Goal: Task Accomplishment & Management: Use online tool/utility

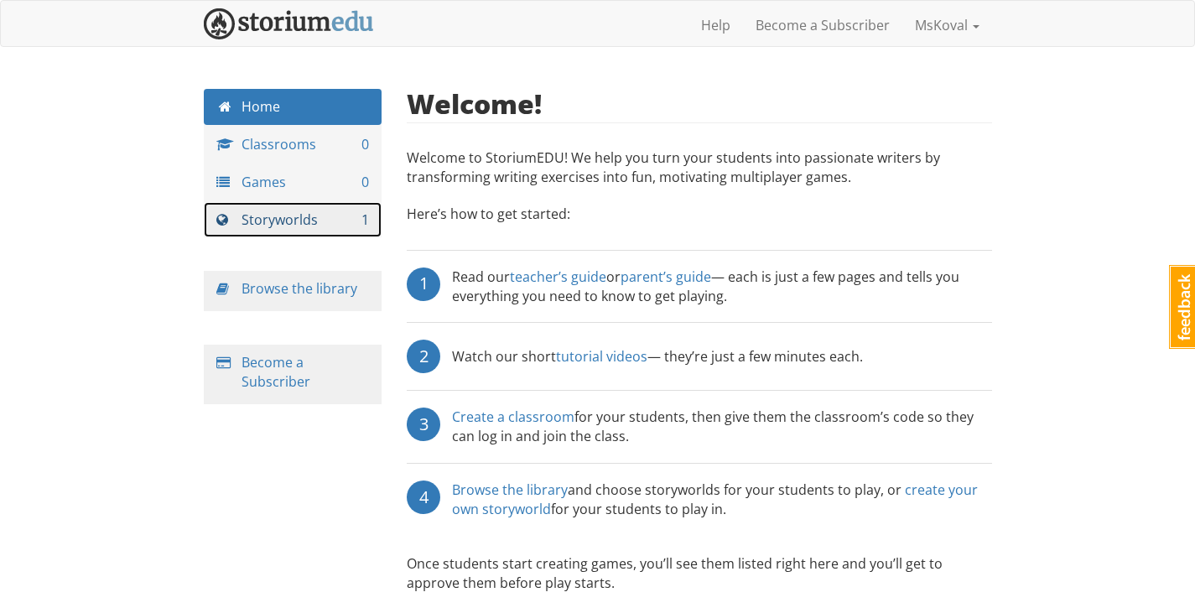
click at [292, 220] on link "Storyworlds 1" at bounding box center [293, 220] width 179 height 36
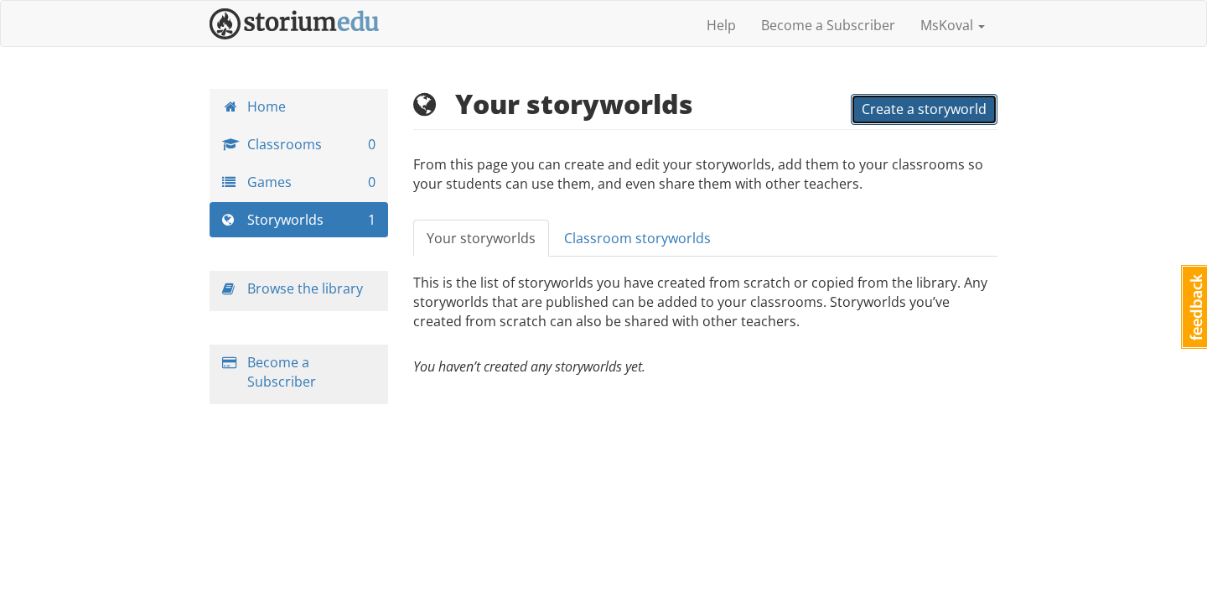
click at [931, 119] on button "Create a storyworld" at bounding box center [924, 109] width 147 height 31
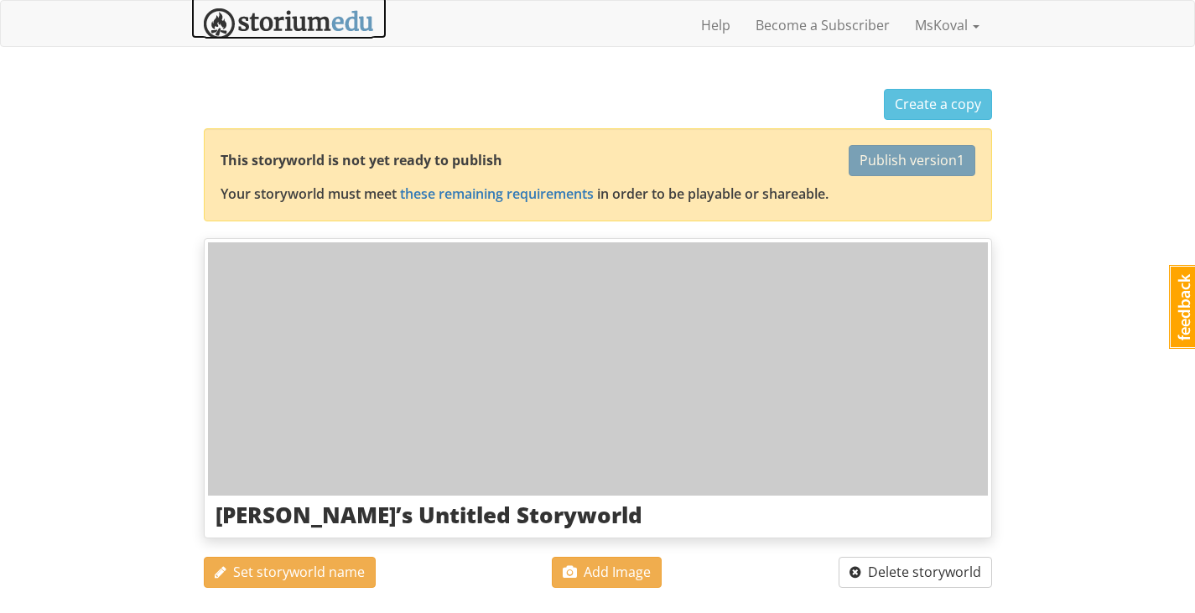
click at [290, 33] on img at bounding box center [289, 23] width 170 height 31
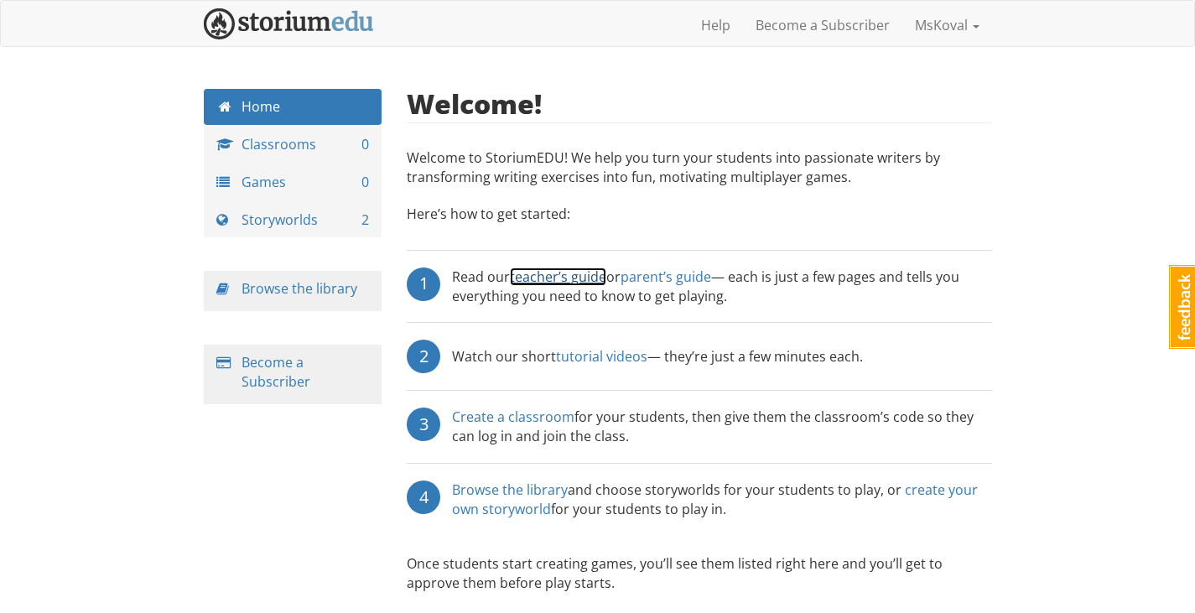
click at [534, 273] on link "teacher’s guide" at bounding box center [558, 276] width 96 height 18
click at [336, 274] on div "Browse the library" at bounding box center [293, 291] width 179 height 40
click at [355, 299] on div "Browse the library" at bounding box center [293, 291] width 179 height 40
click at [339, 291] on link "Browse the library" at bounding box center [299, 288] width 116 height 18
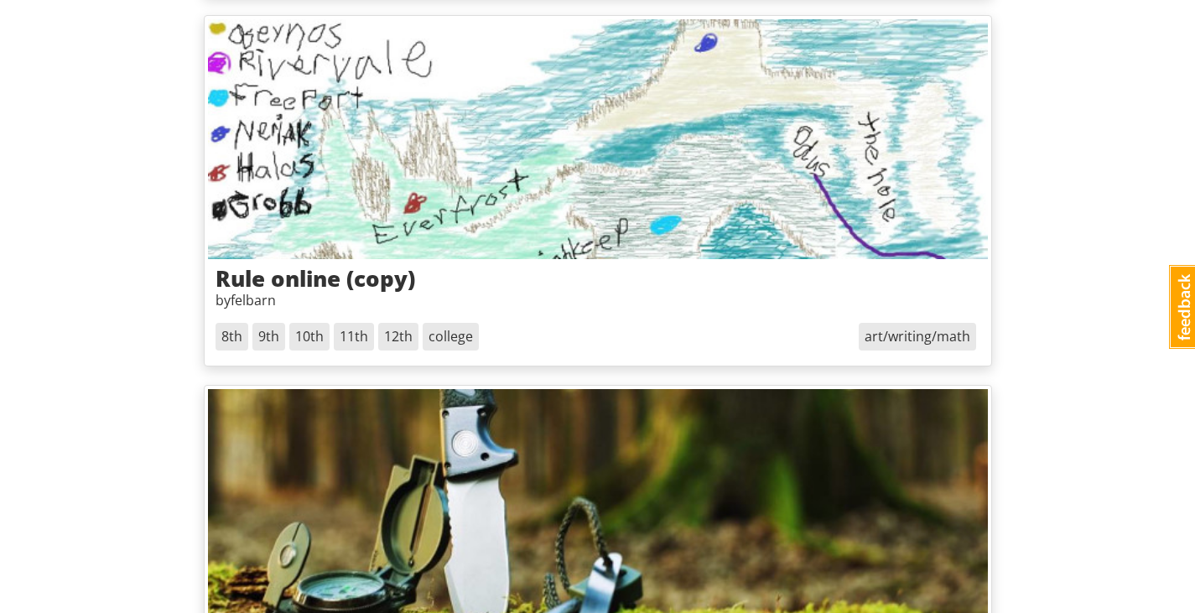
scroll to position [1006, 0]
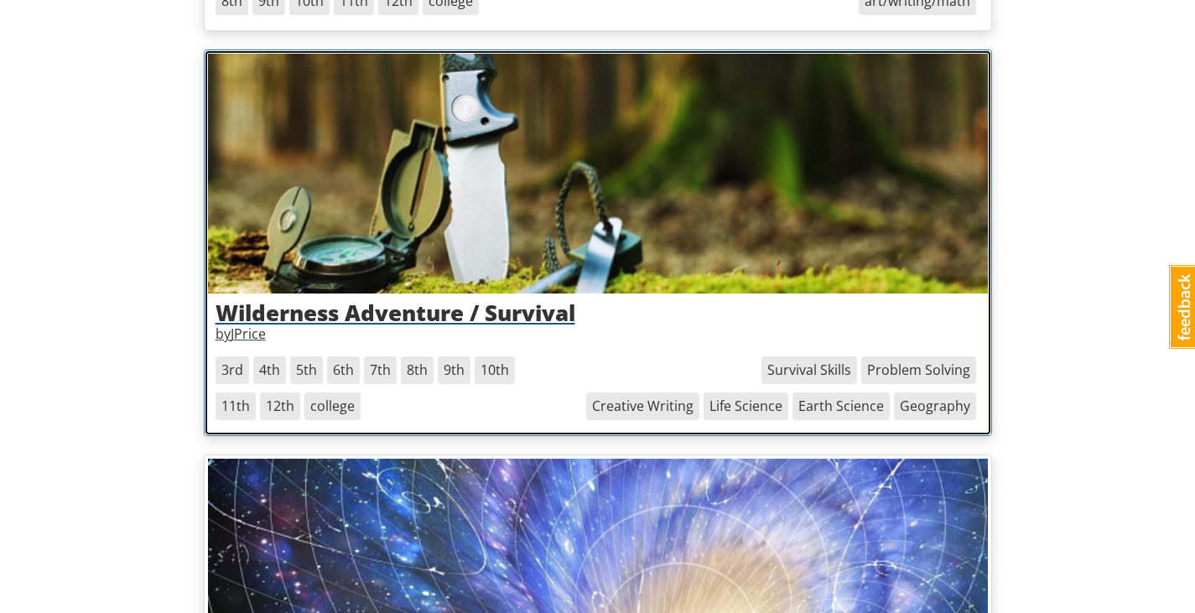
click at [548, 309] on h3 "Wilderness Adventure / Survival" at bounding box center [597, 313] width 765 height 24
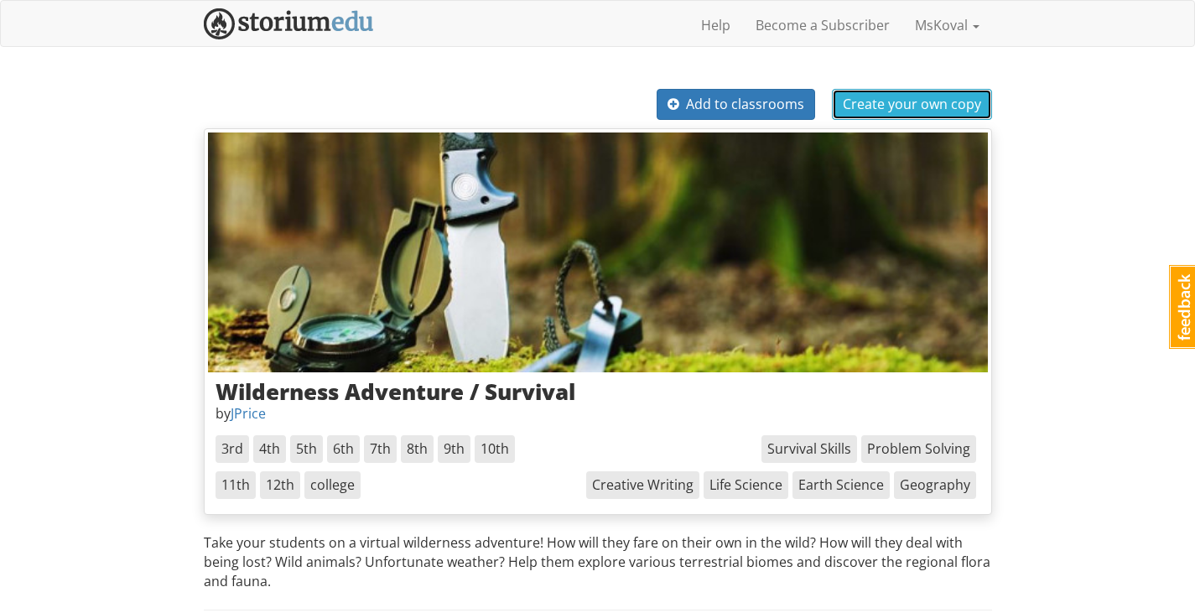
click at [910, 95] on span "Create your own copy" at bounding box center [912, 104] width 138 height 18
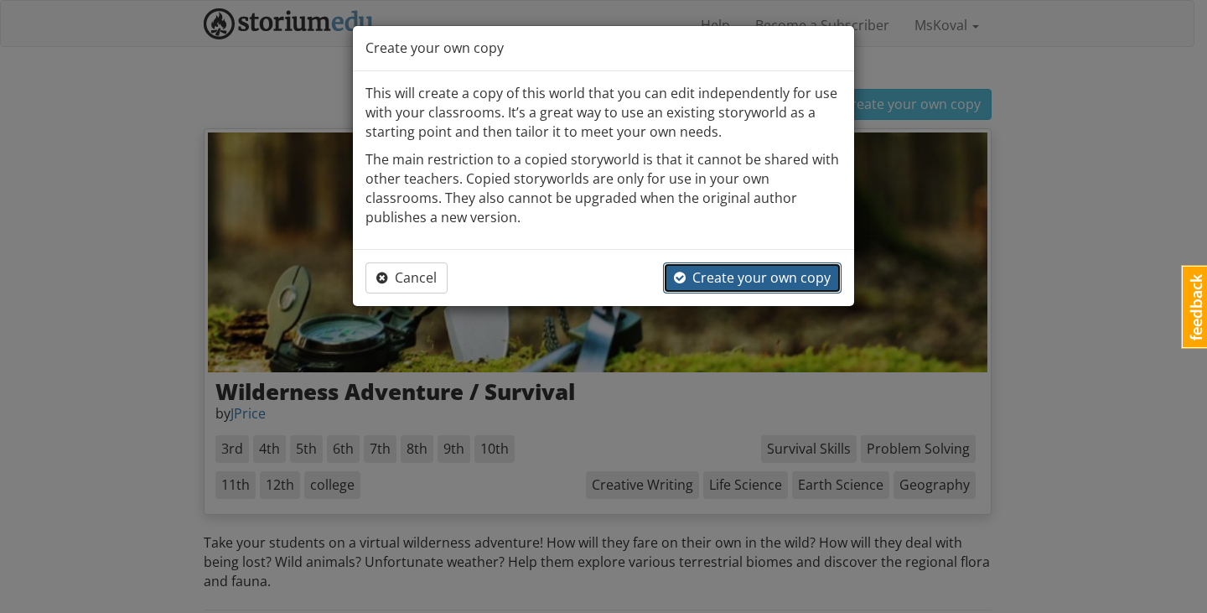
click at [743, 272] on span "Create your own copy" at bounding box center [752, 277] width 157 height 18
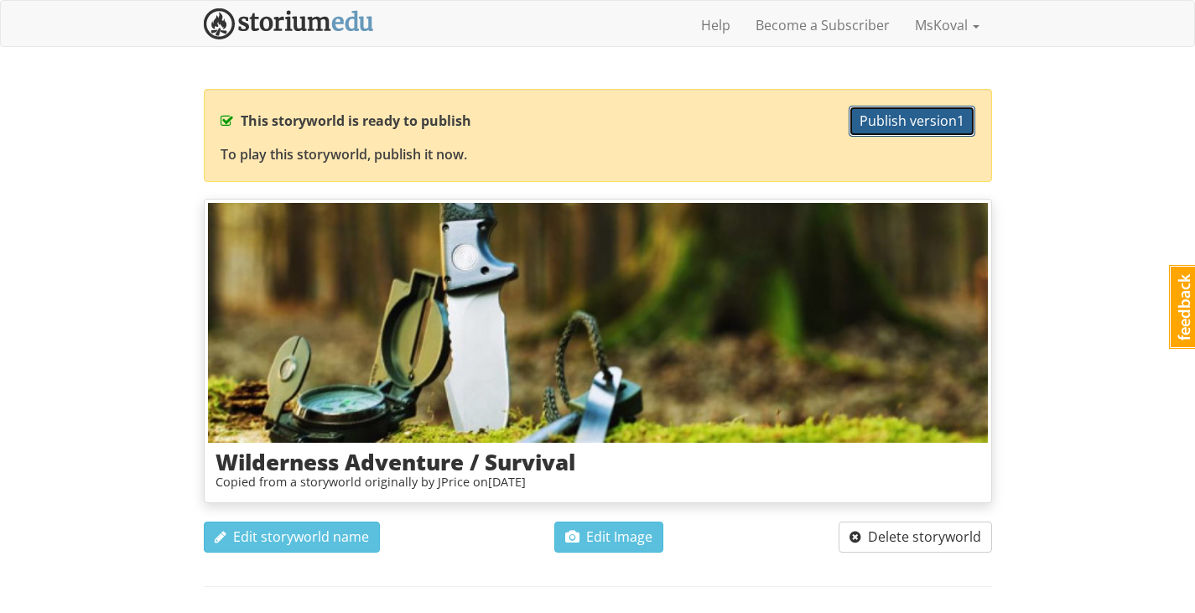
click at [885, 121] on span "Publish version 1" at bounding box center [911, 120] width 105 height 18
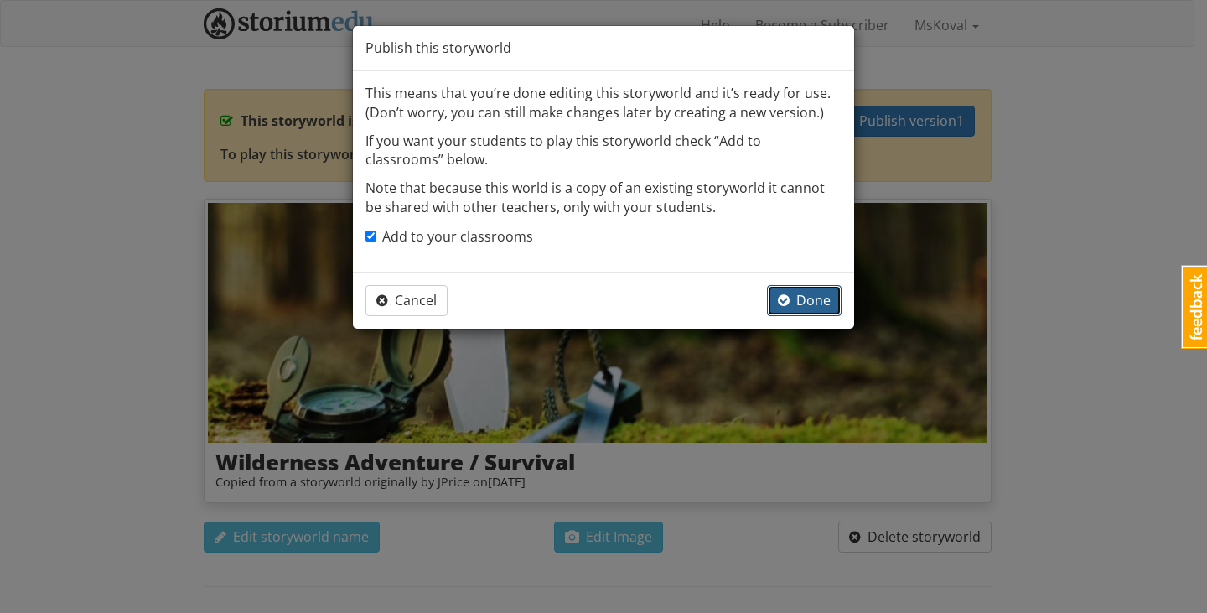
click at [802, 298] on span "Done" at bounding box center [804, 300] width 53 height 18
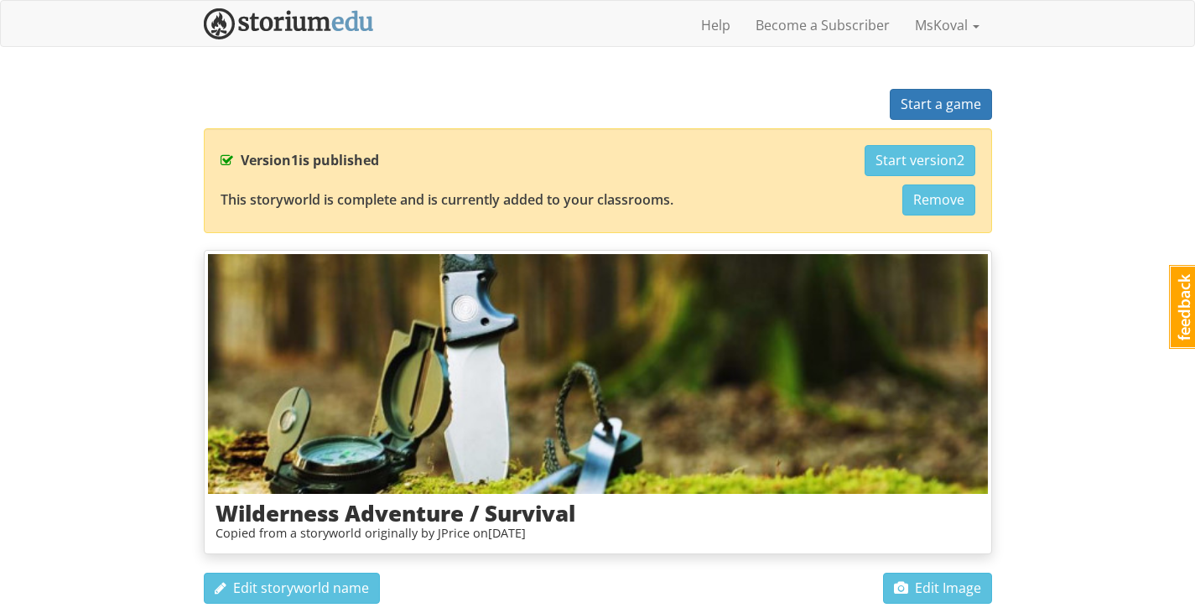
scroll to position [335, 0]
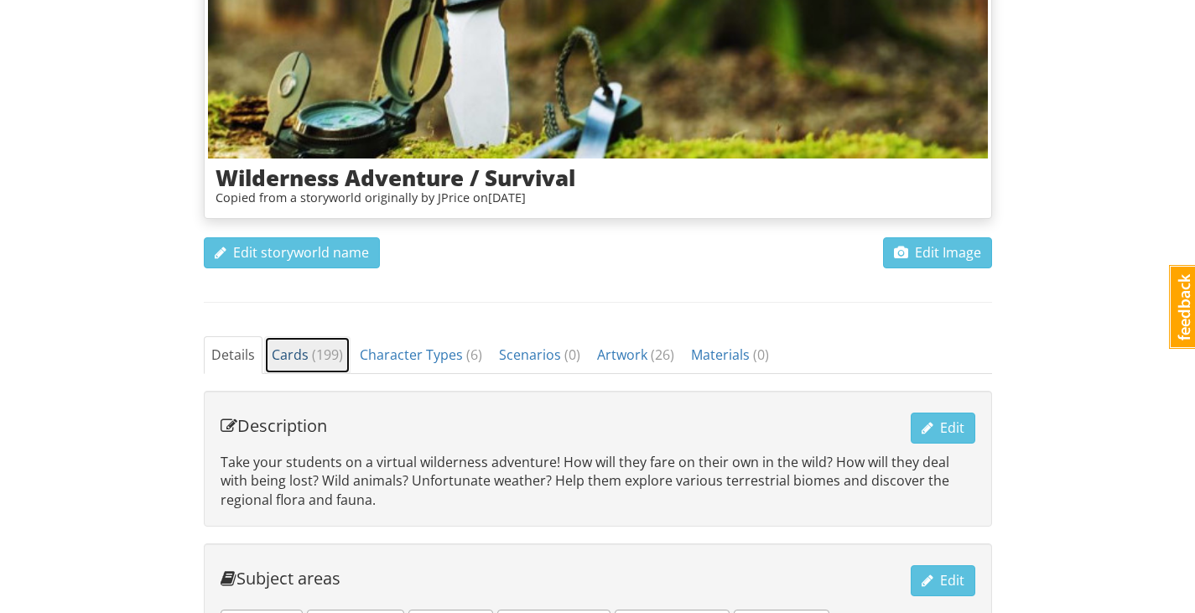
click at [278, 345] on span "Cards ( 199 )" at bounding box center [307, 354] width 71 height 18
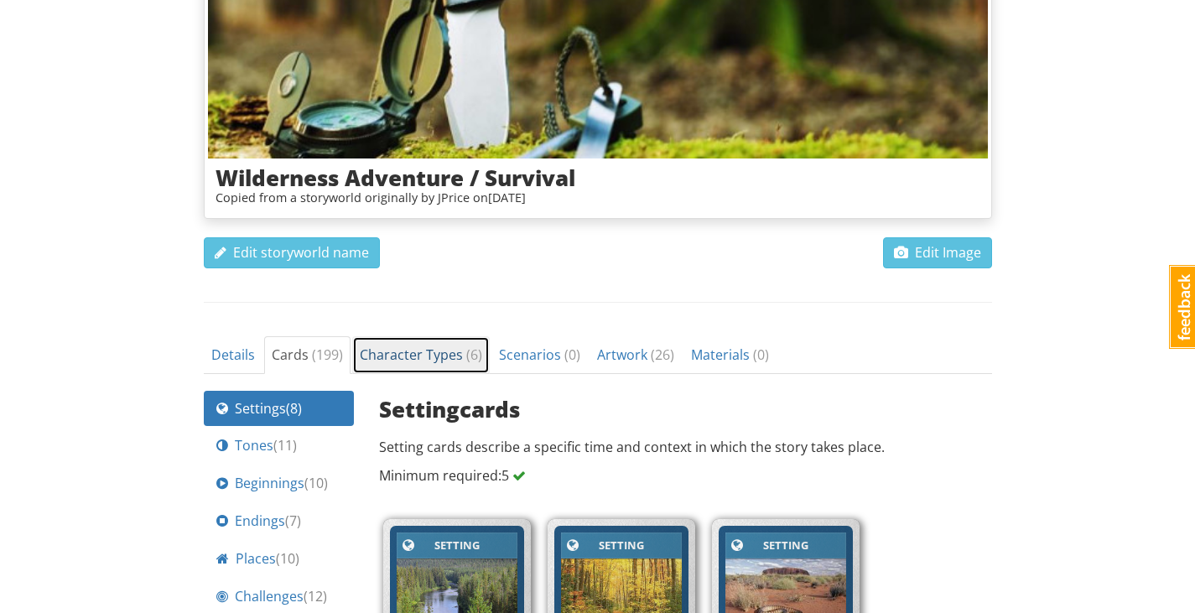
click at [427, 356] on span "Character Types ( 6 )" at bounding box center [421, 354] width 122 height 18
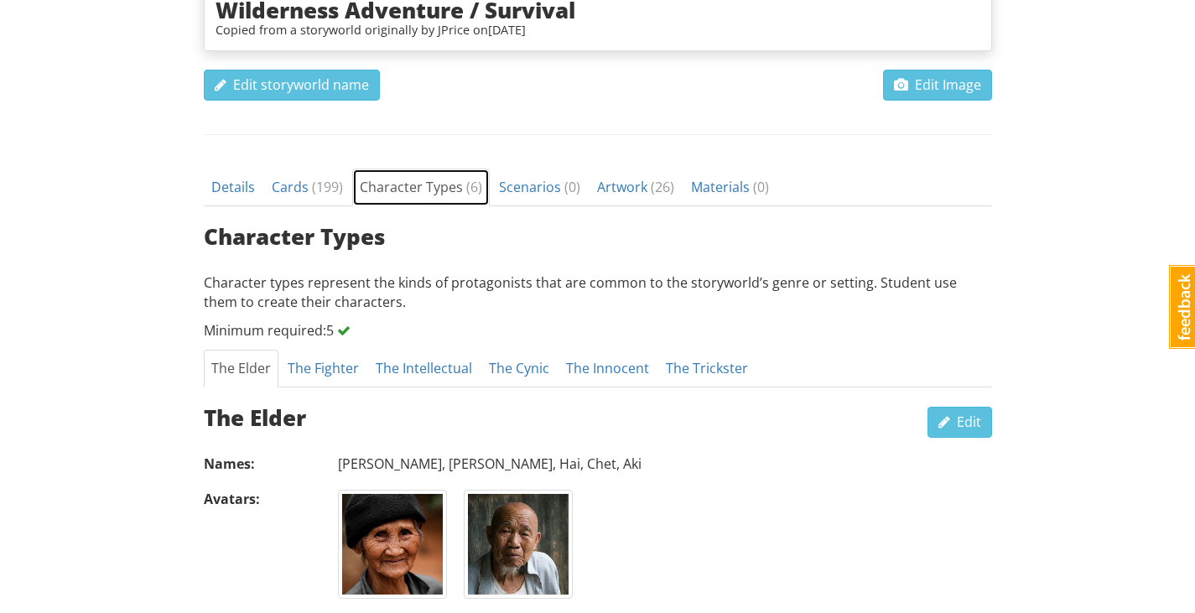
scroll to position [754, 0]
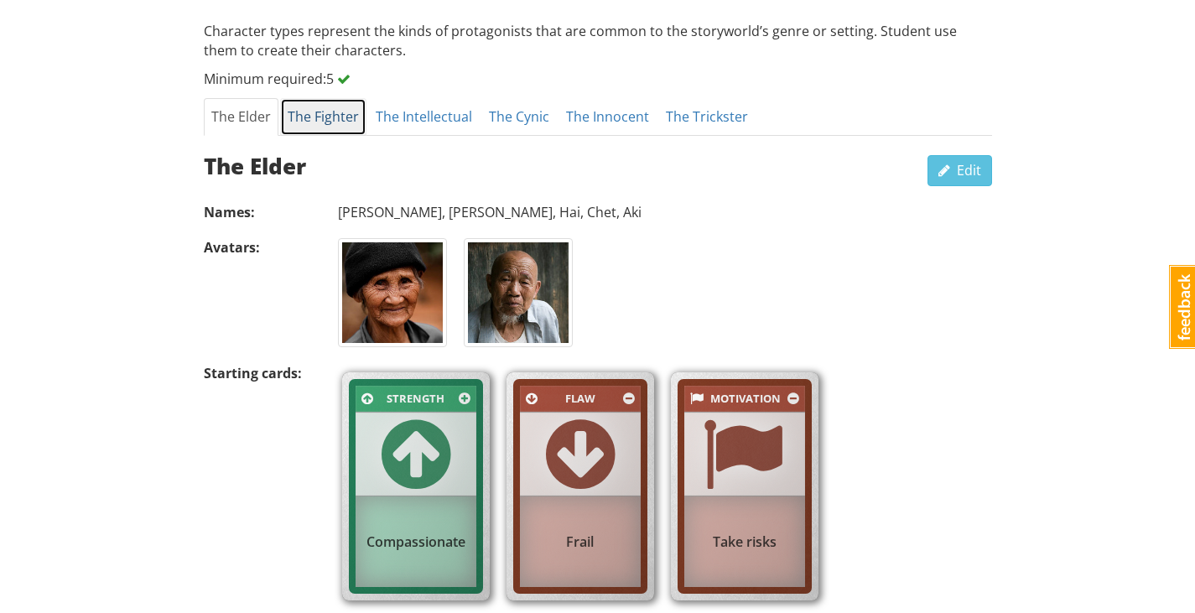
click at [315, 127] on link "The Fighter" at bounding box center [323, 117] width 86 height 38
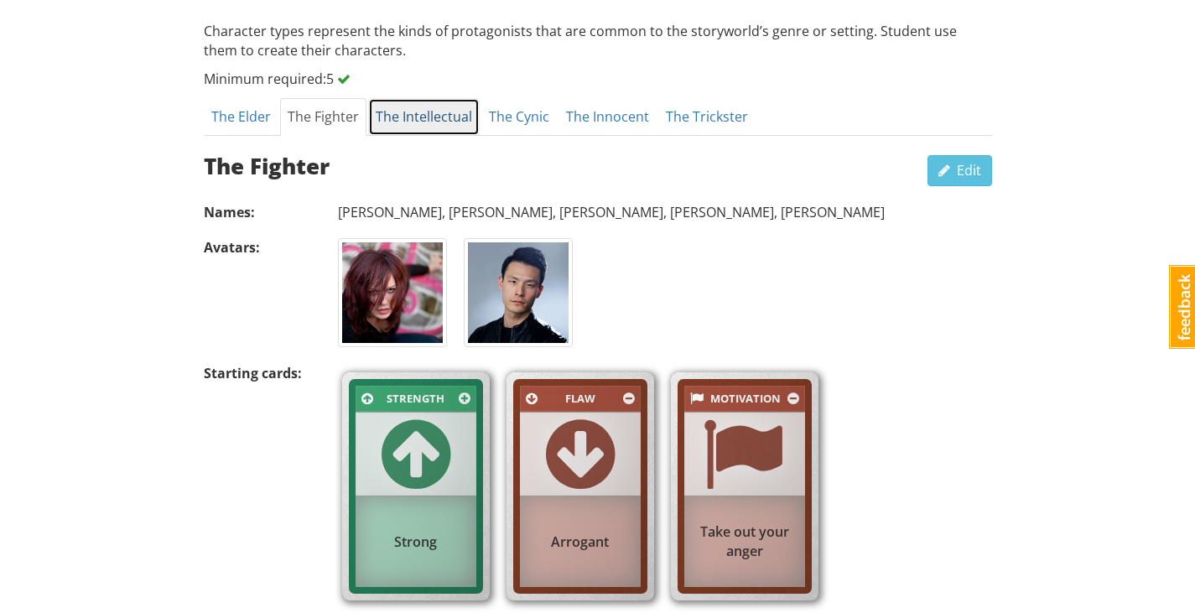
click at [444, 112] on link "The Intellectual" at bounding box center [423, 117] width 111 height 38
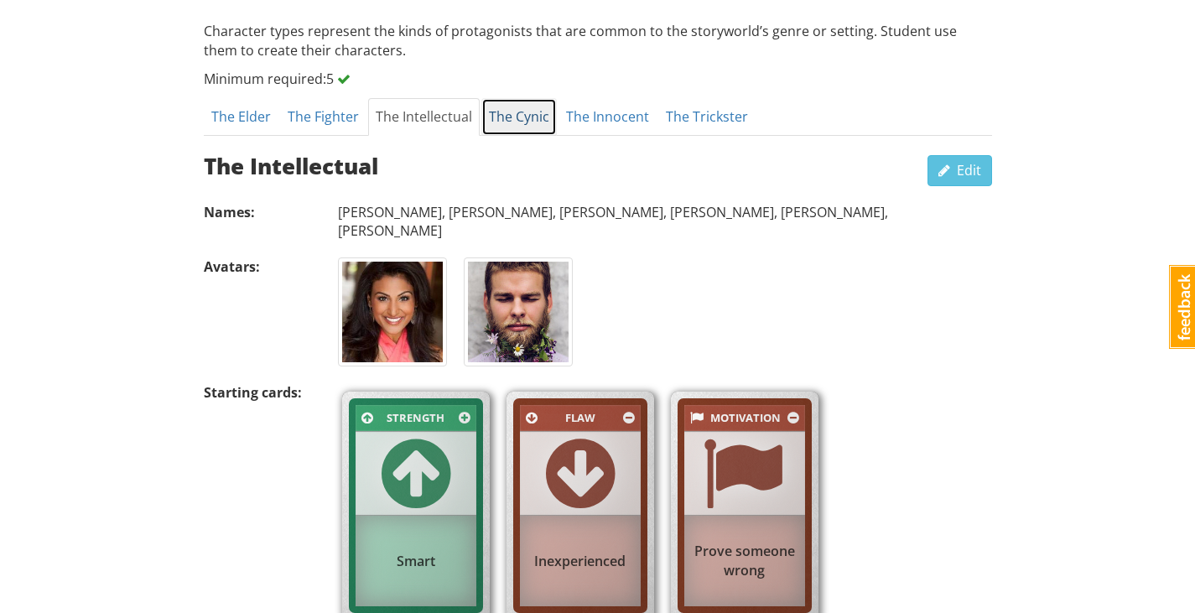
click at [521, 117] on link "The Cynic" at bounding box center [518, 117] width 75 height 38
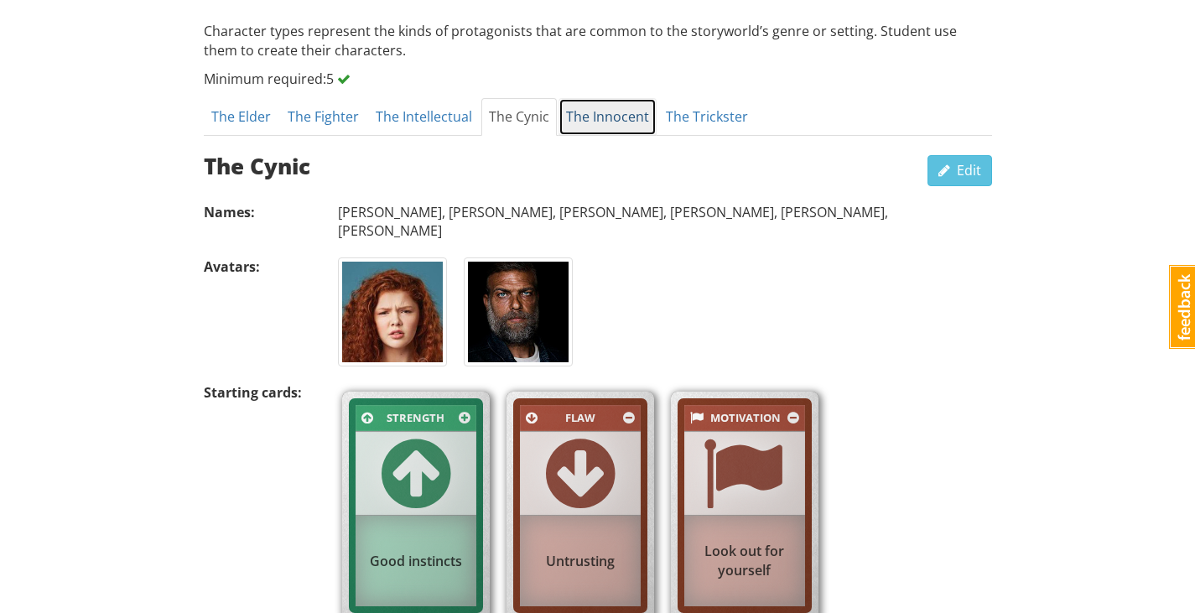
click at [599, 127] on link "The Innocent" at bounding box center [607, 117] width 98 height 38
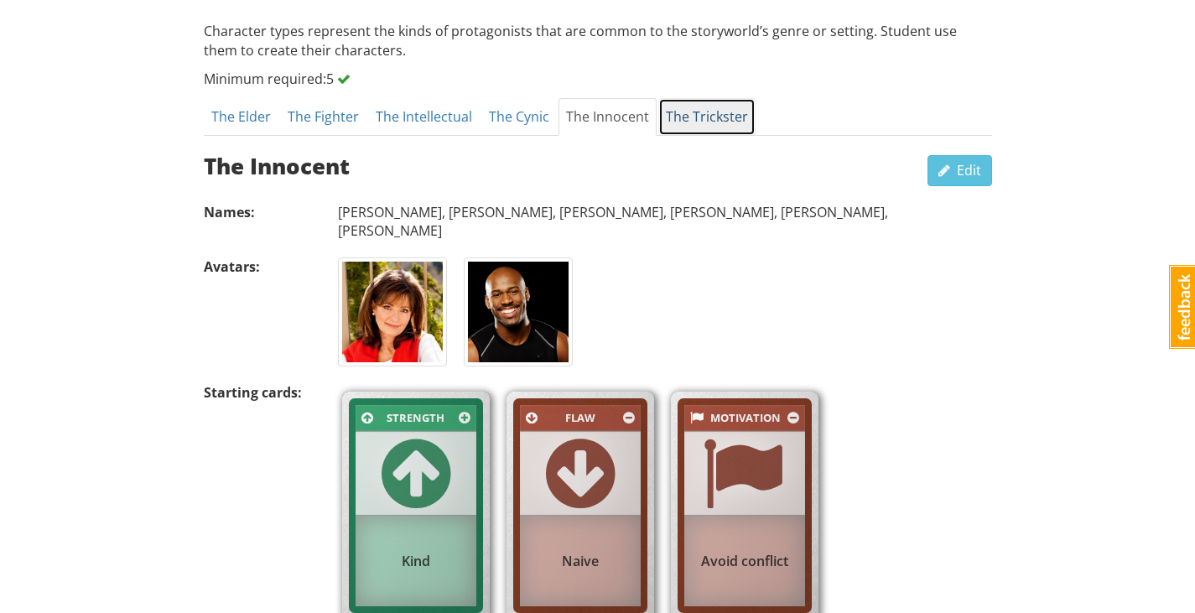
click at [693, 118] on link "The Trickster" at bounding box center [706, 117] width 97 height 38
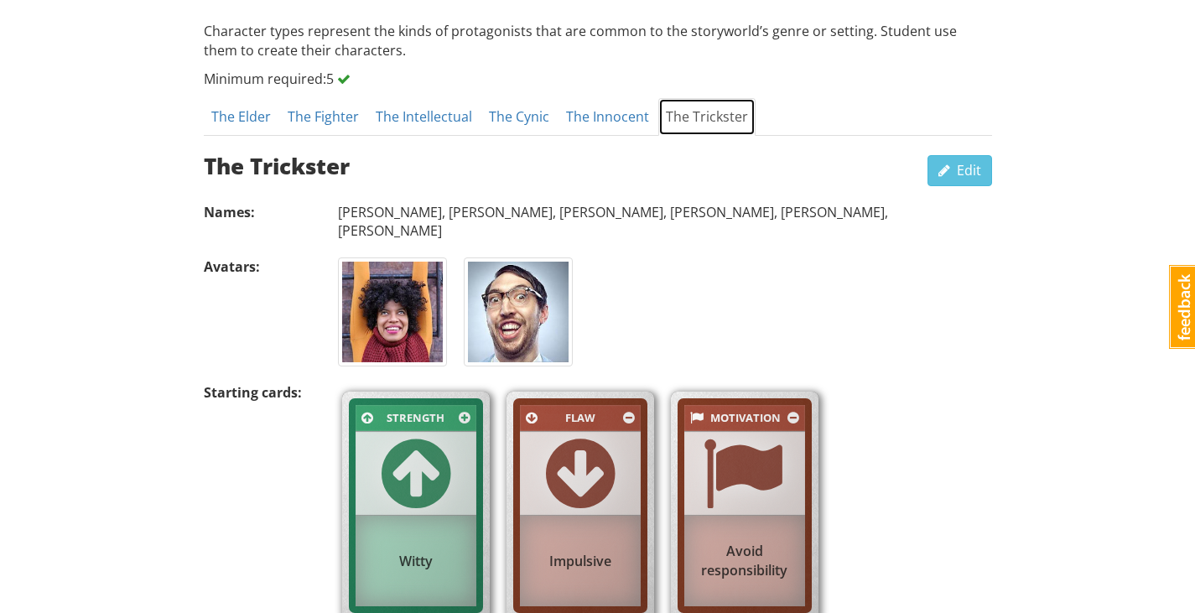
scroll to position [881, 0]
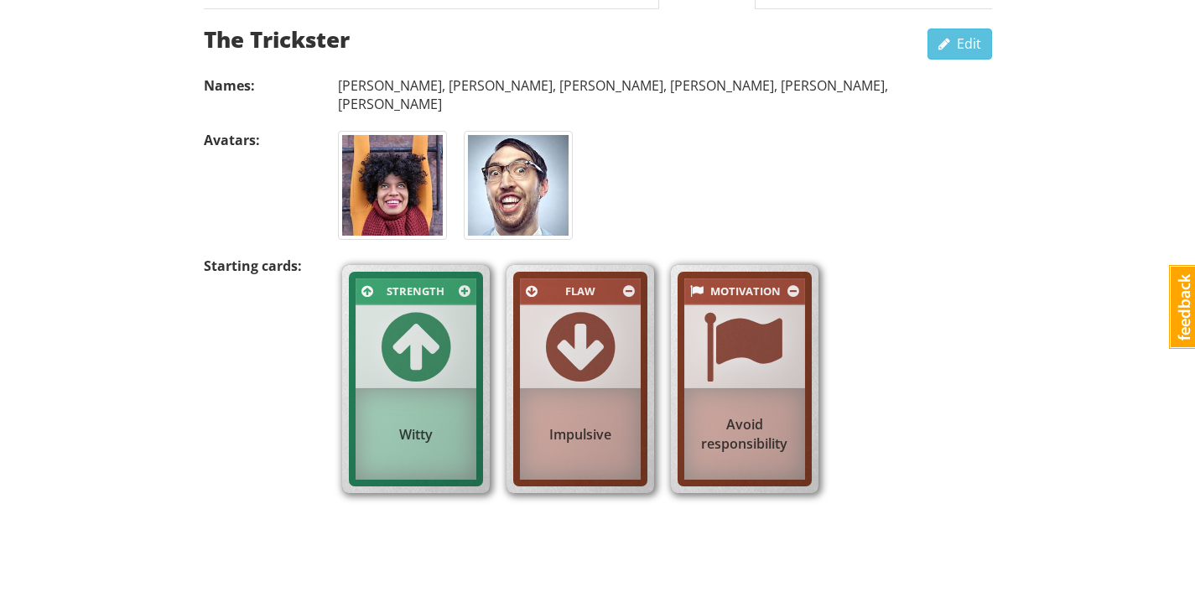
click at [342, 188] on img at bounding box center [392, 185] width 101 height 101
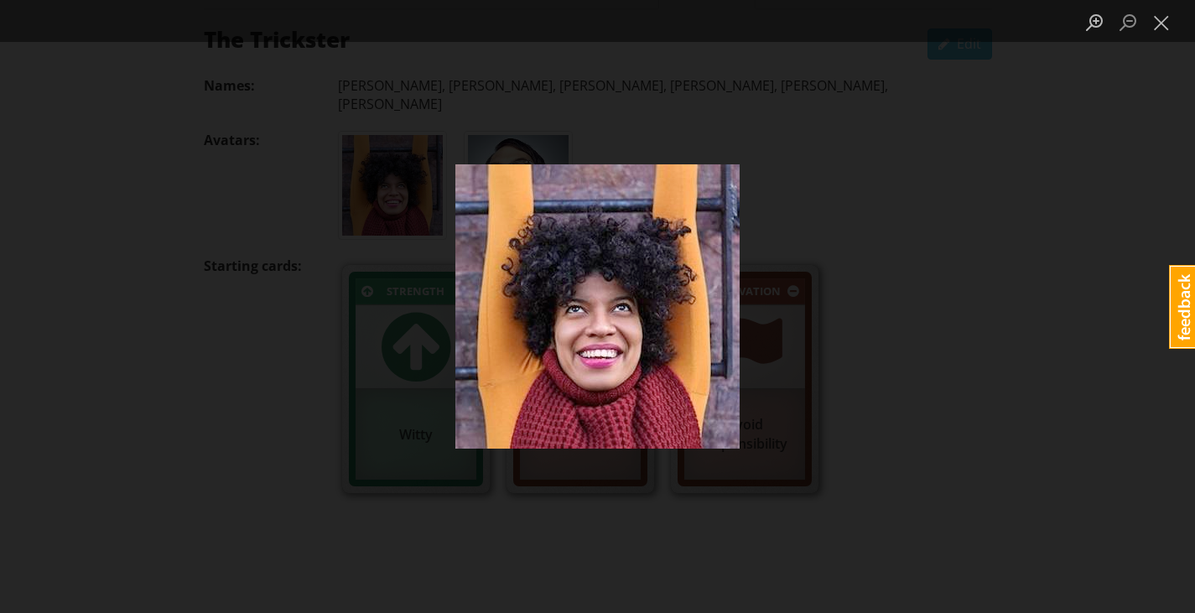
click at [895, 282] on div "Lightbox" at bounding box center [597, 306] width 1195 height 613
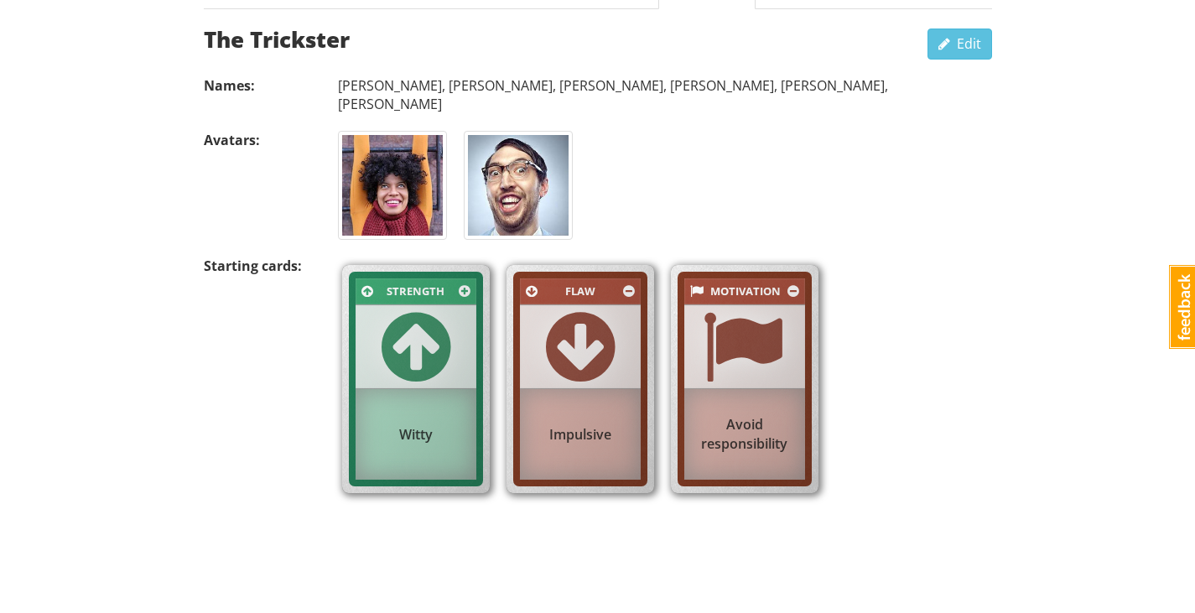
scroll to position [630, 0]
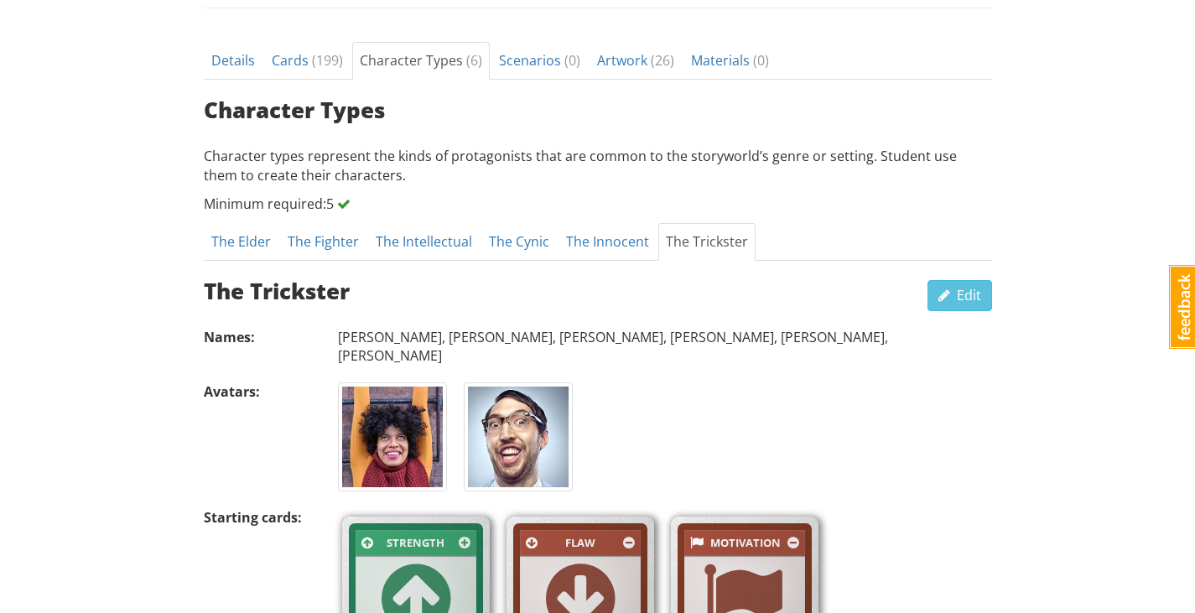
click at [976, 278] on div "The Trickster Edit" at bounding box center [598, 286] width 788 height 50
click at [970, 292] on span "Edit" at bounding box center [959, 295] width 43 height 18
select select "d_card_57"
select select "d_card_94"
select select "d_card_167"
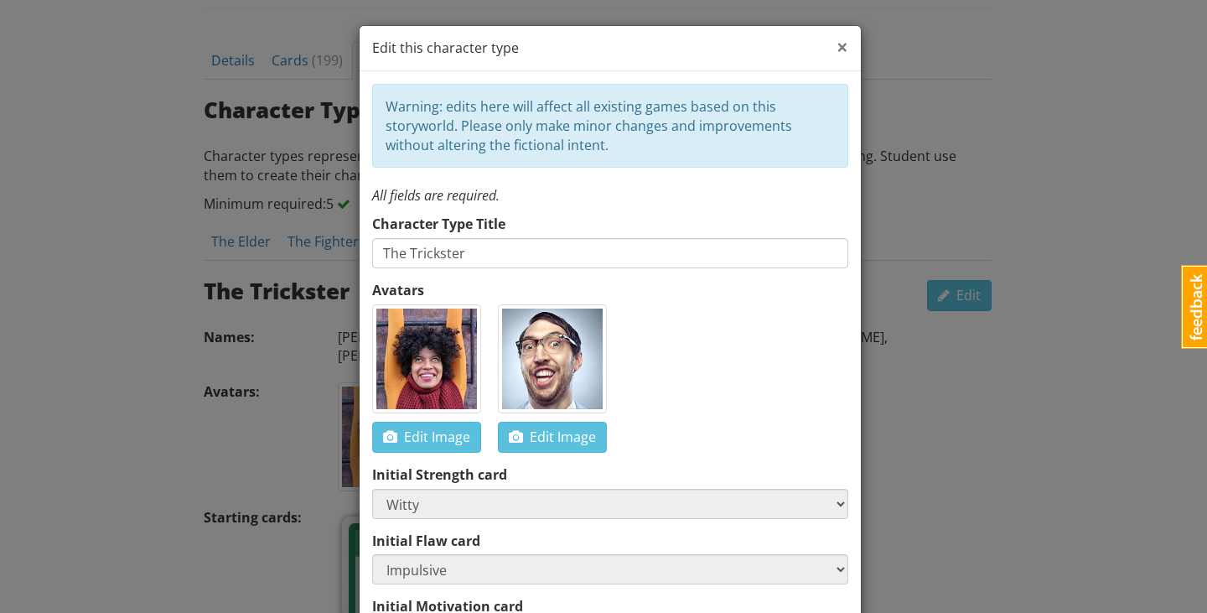
click at [837, 58] on span "×" at bounding box center [843, 47] width 12 height 28
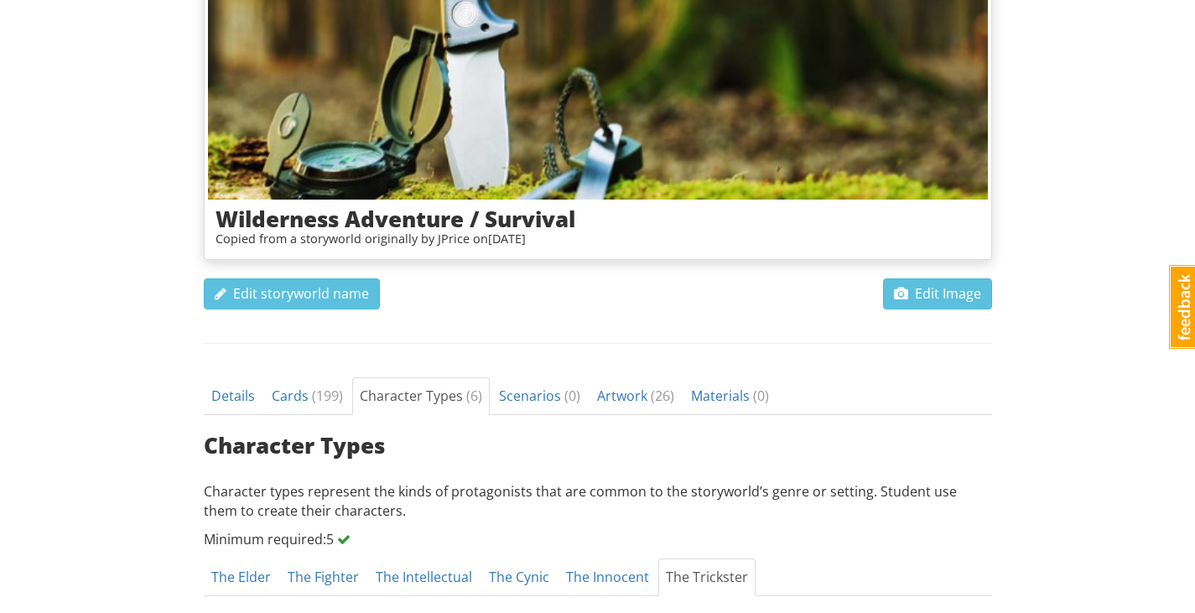
scroll to position [0, 0]
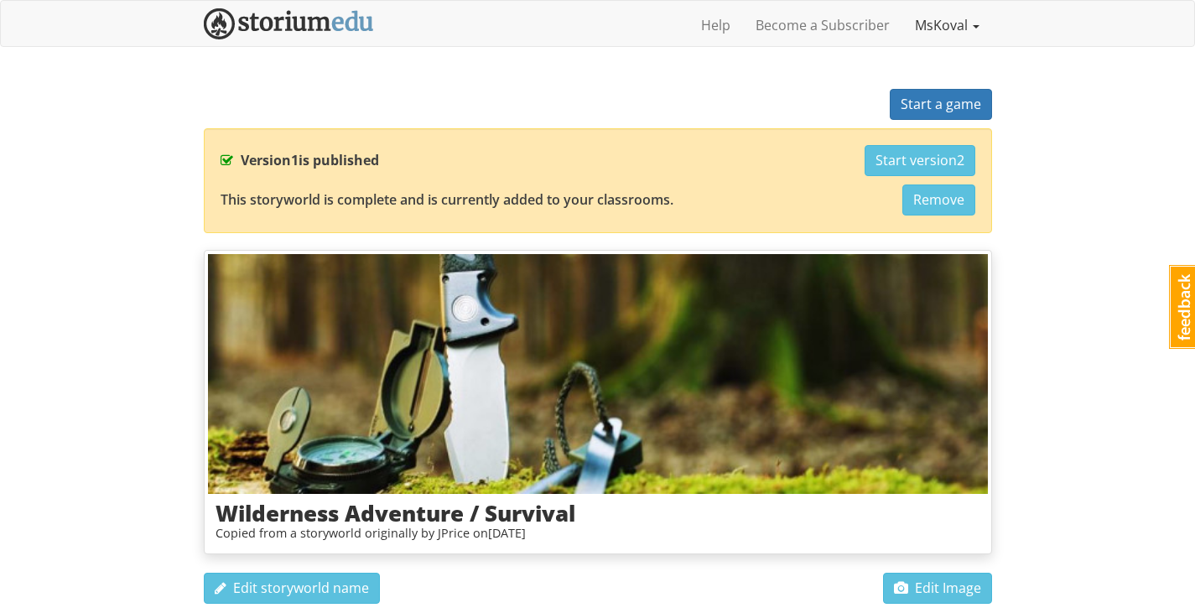
click at [959, 18] on link "MsKoval" at bounding box center [947, 25] width 90 height 42
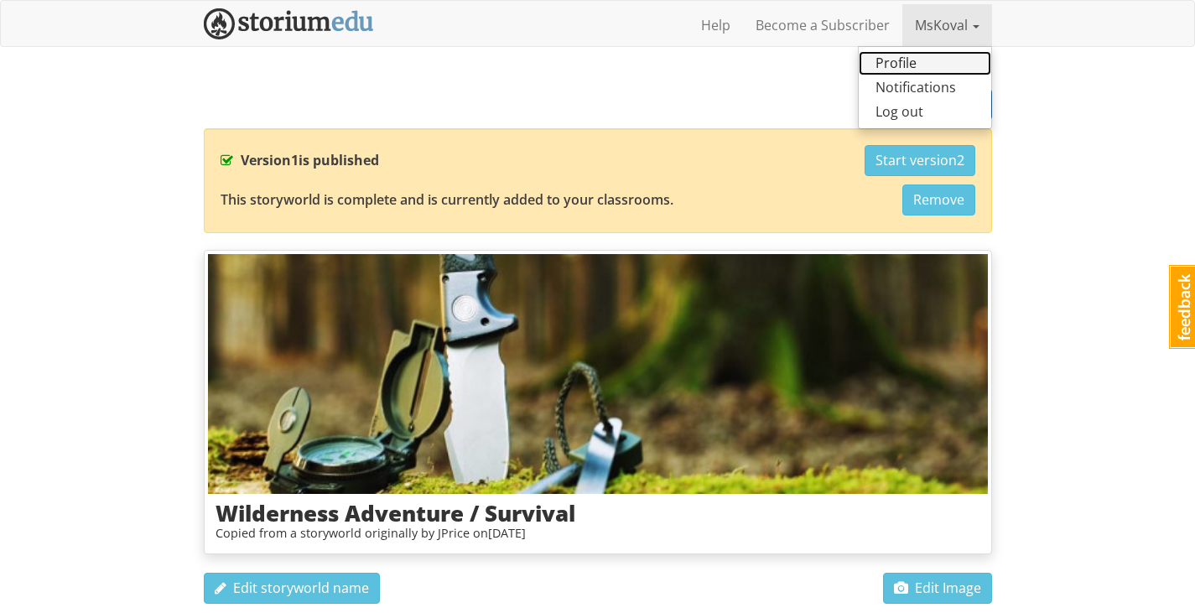
click at [931, 55] on link "Profile" at bounding box center [924, 63] width 132 height 24
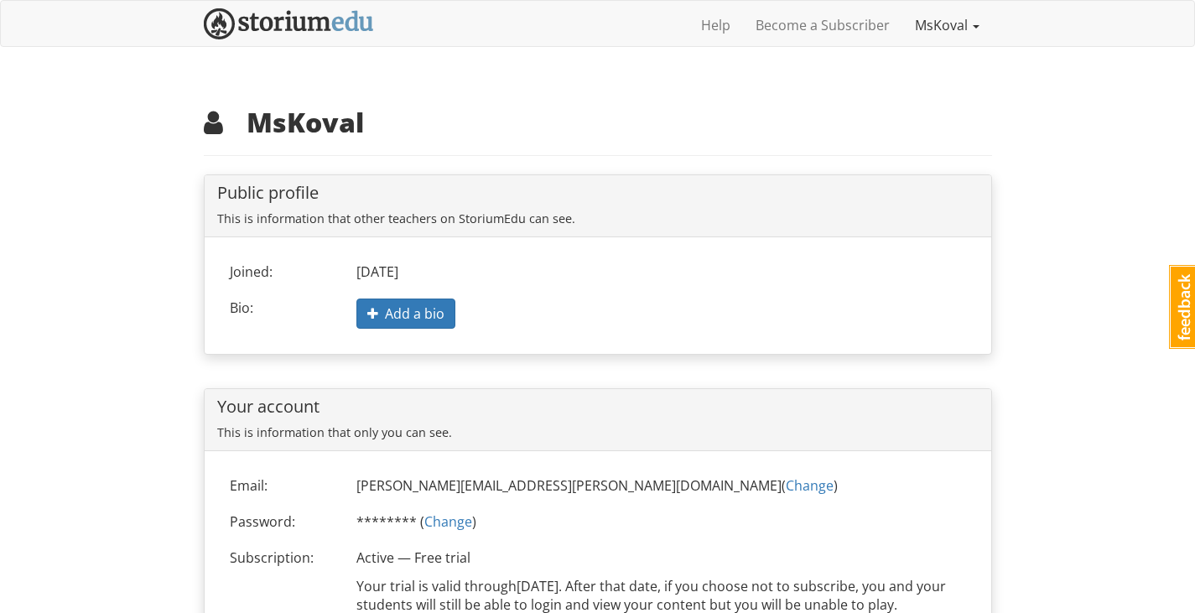
click at [935, 19] on link "MsKoval" at bounding box center [947, 25] width 90 height 42
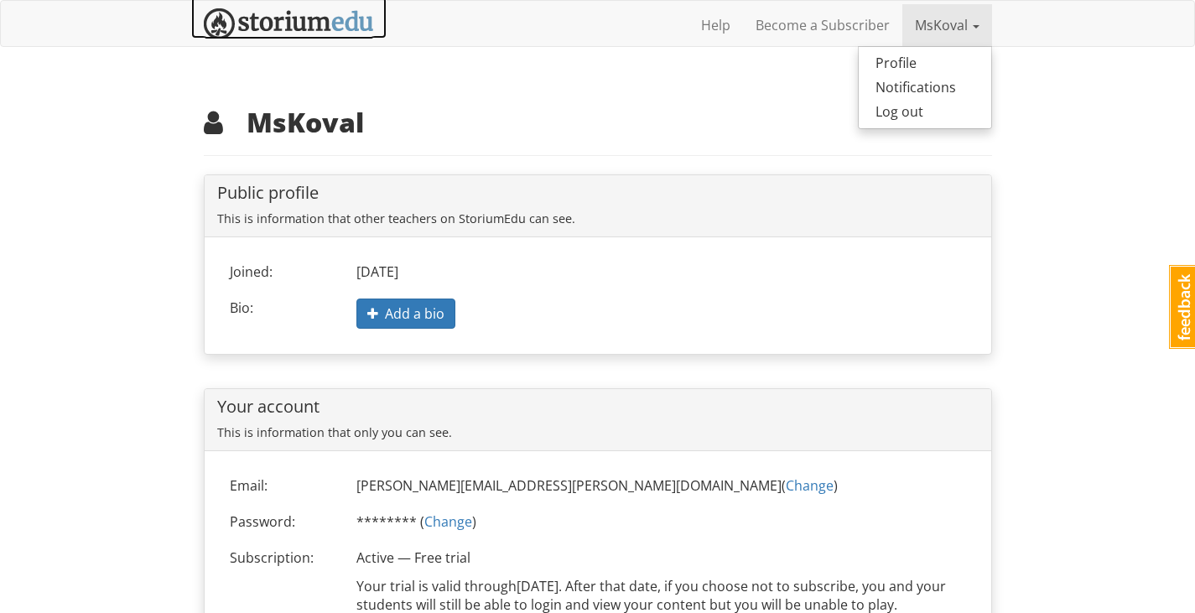
click at [383, 16] on link at bounding box center [288, 18] width 195 height 42
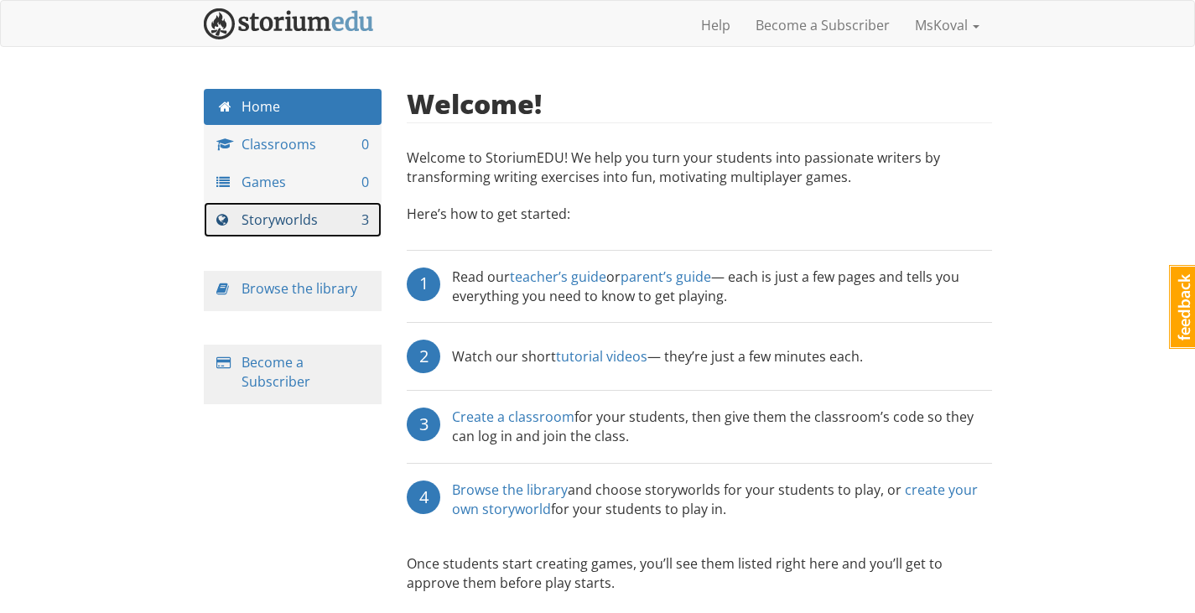
click at [283, 213] on link "Storyworlds 3" at bounding box center [293, 220] width 179 height 36
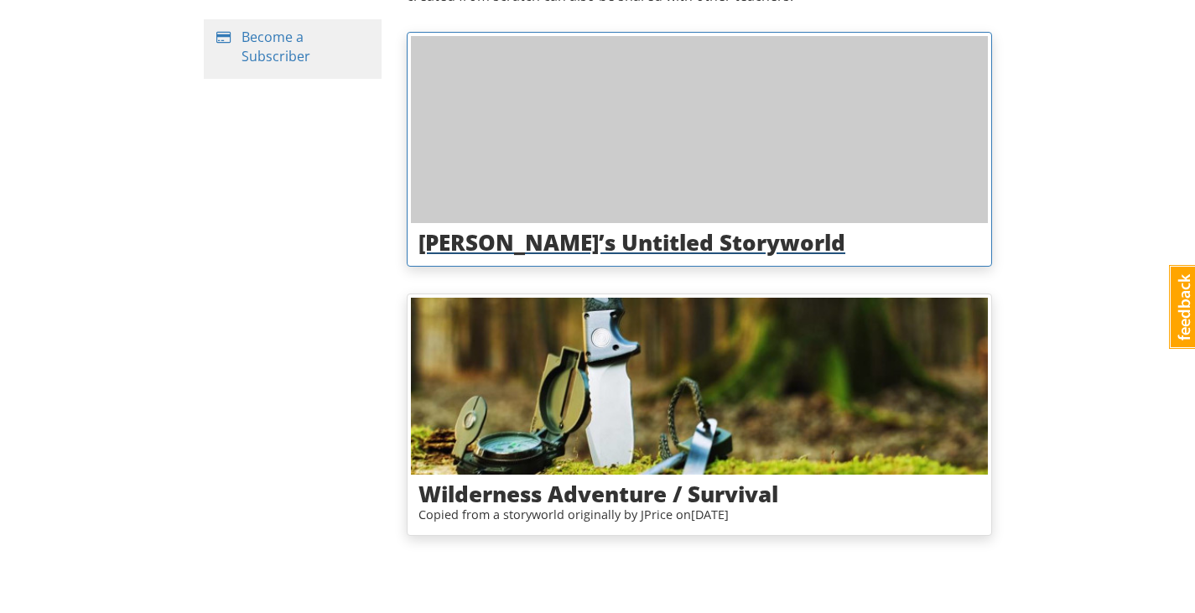
scroll to position [74, 0]
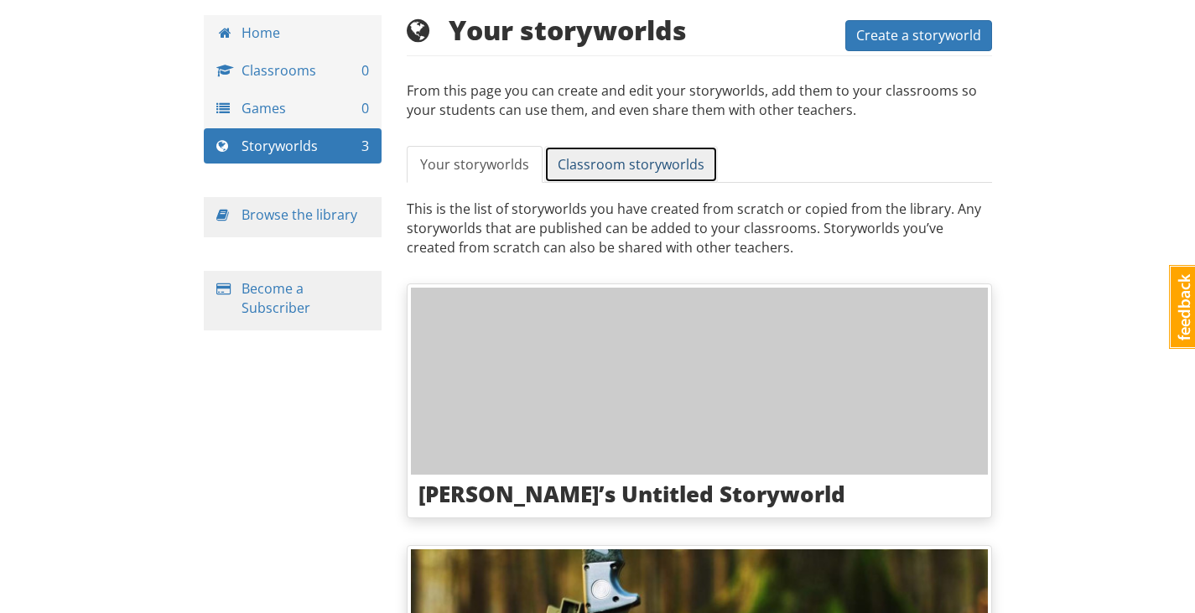
click at [615, 180] on link "Classroom storyworlds" at bounding box center [631, 165] width 174 height 38
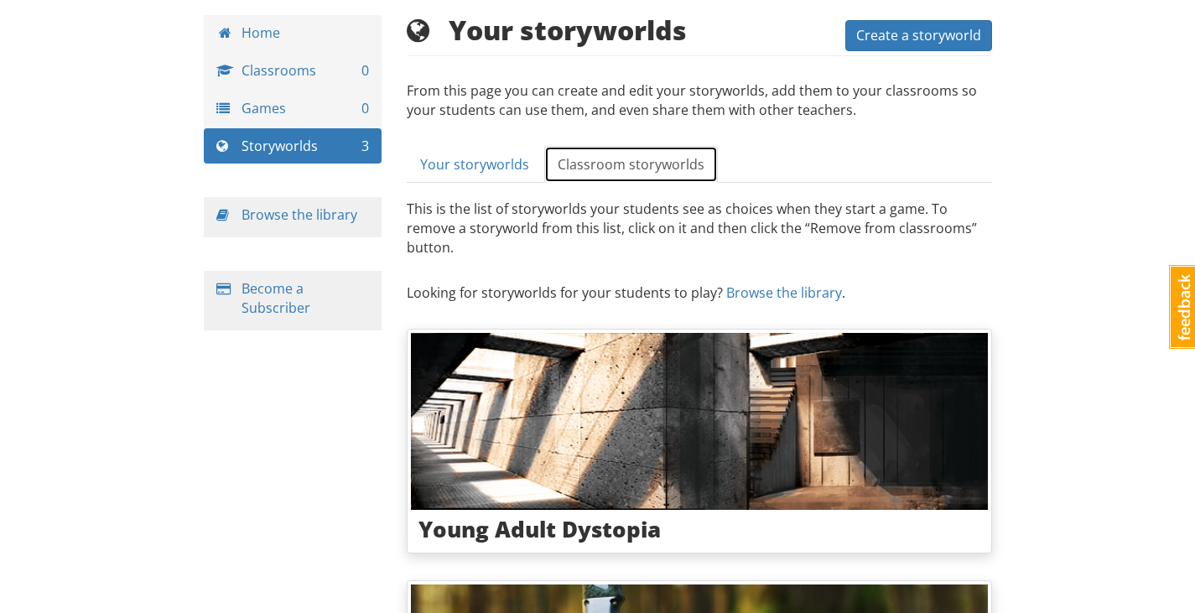
scroll to position [325, 0]
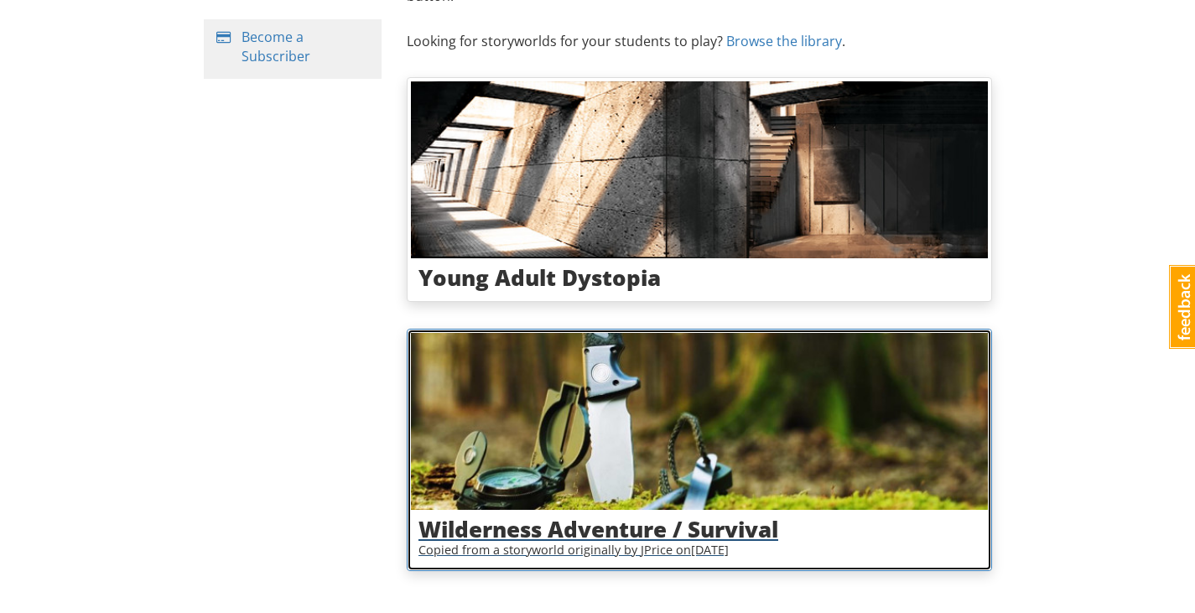
click at [625, 405] on img at bounding box center [699, 422] width 577 height 178
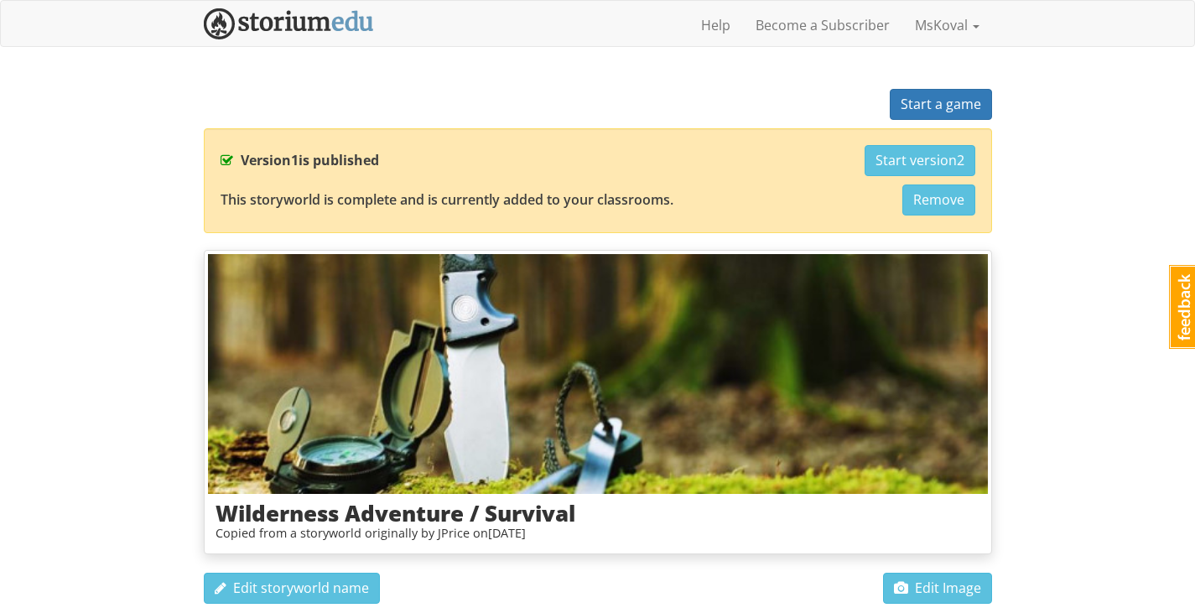
scroll to position [419, 0]
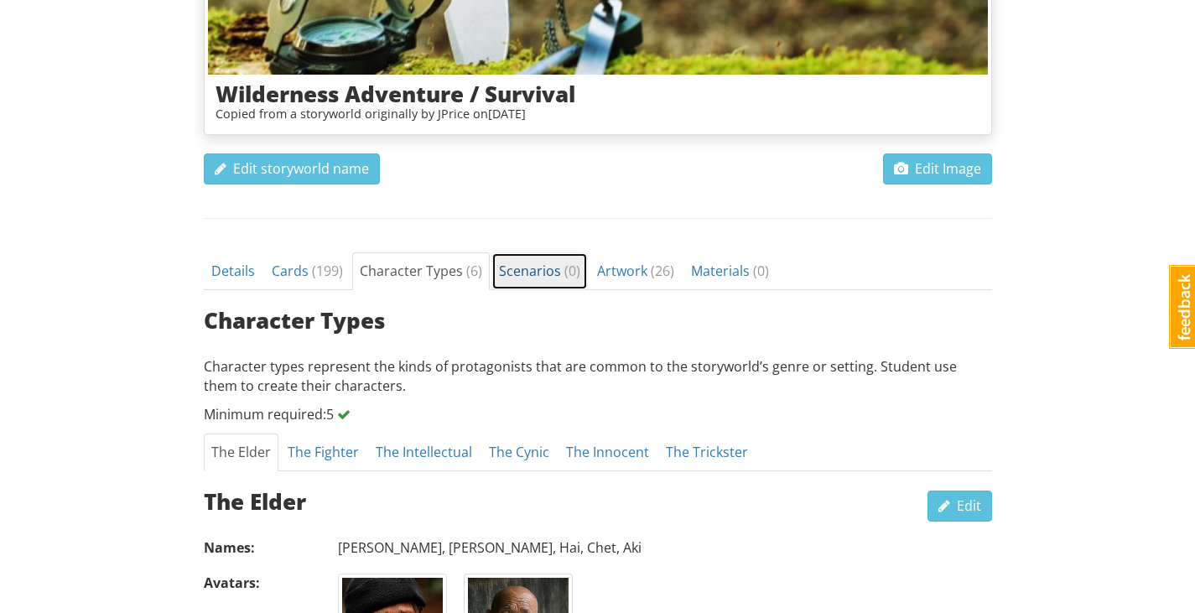
click at [533, 274] on span "Scenarios ( 0 )" at bounding box center [539, 271] width 81 height 18
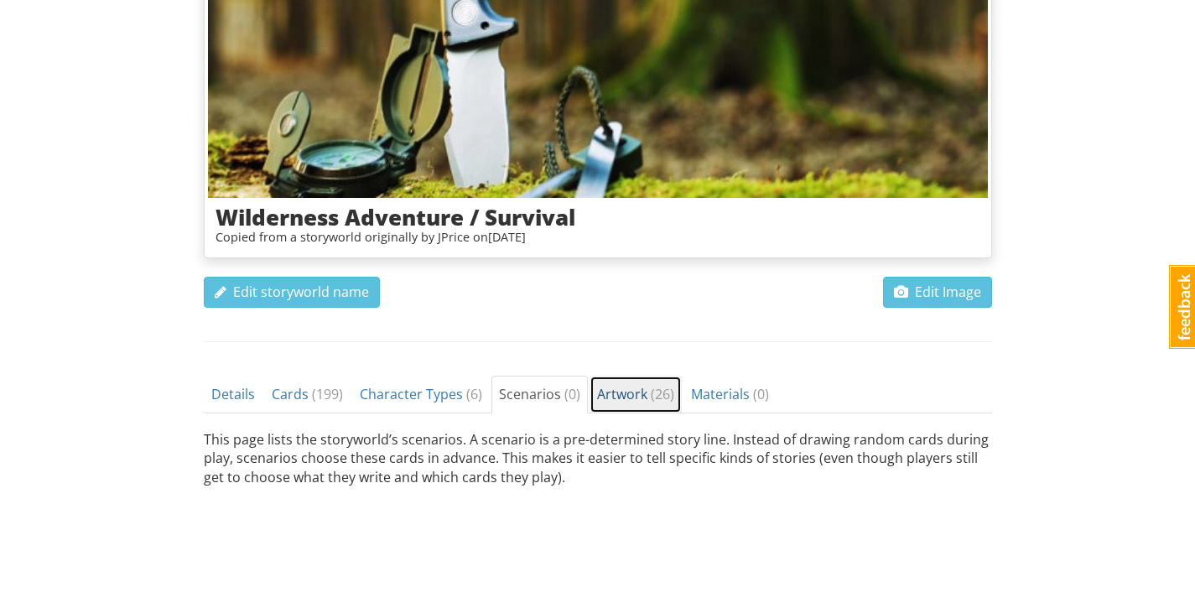
click at [616, 392] on span "Artwork ( 26 )" at bounding box center [635, 394] width 77 height 18
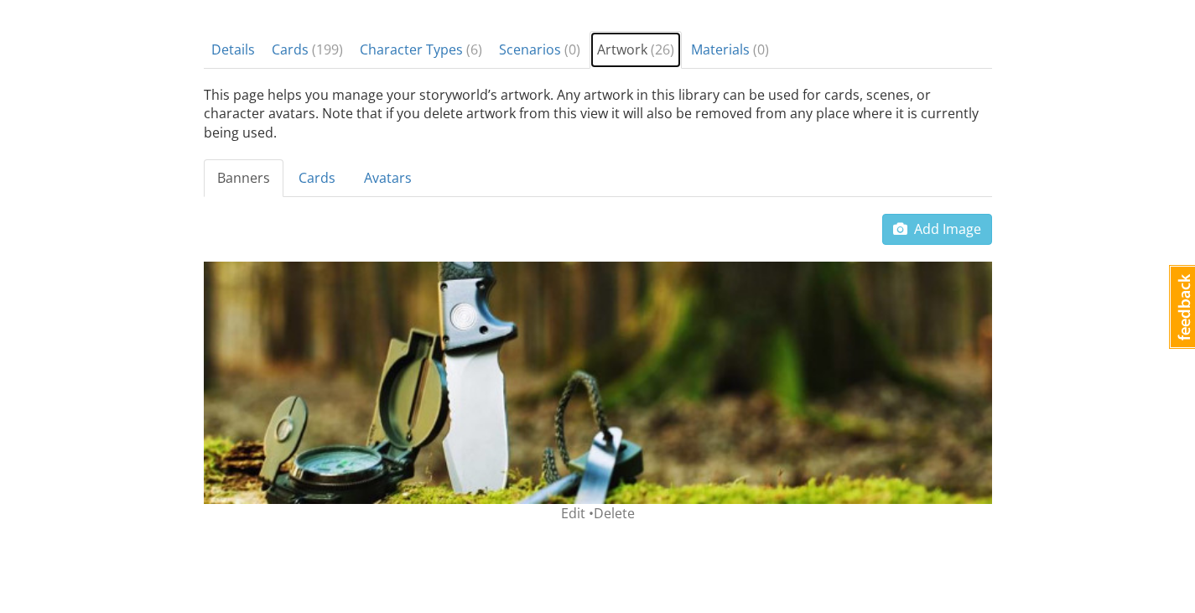
scroll to position [557, 0]
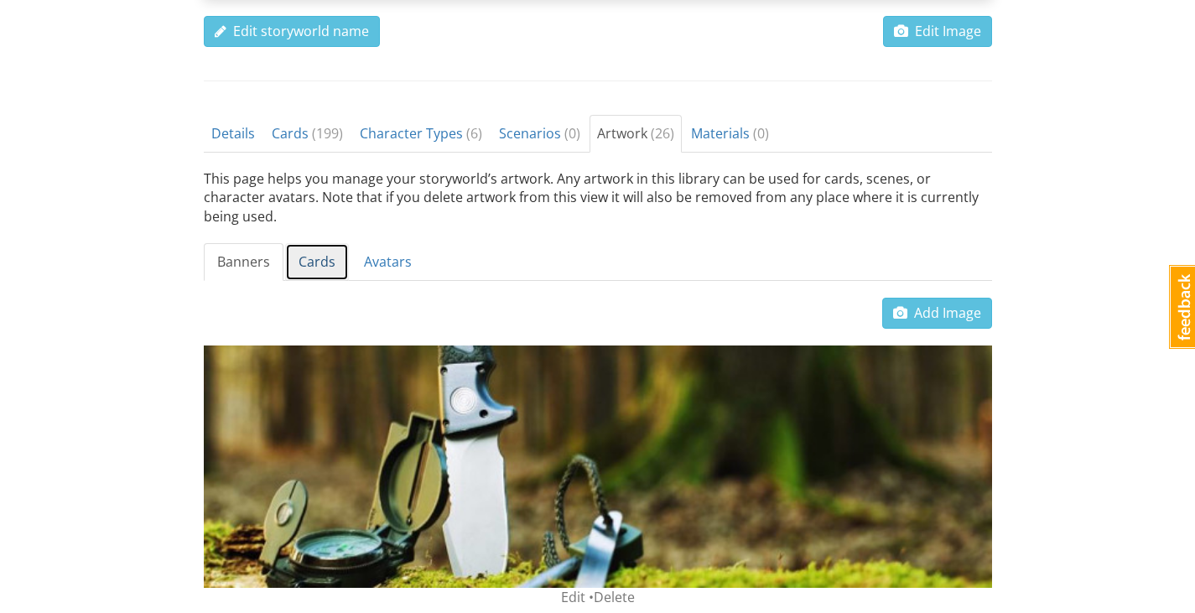
click at [332, 244] on link "Cards" at bounding box center [317, 262] width 64 height 38
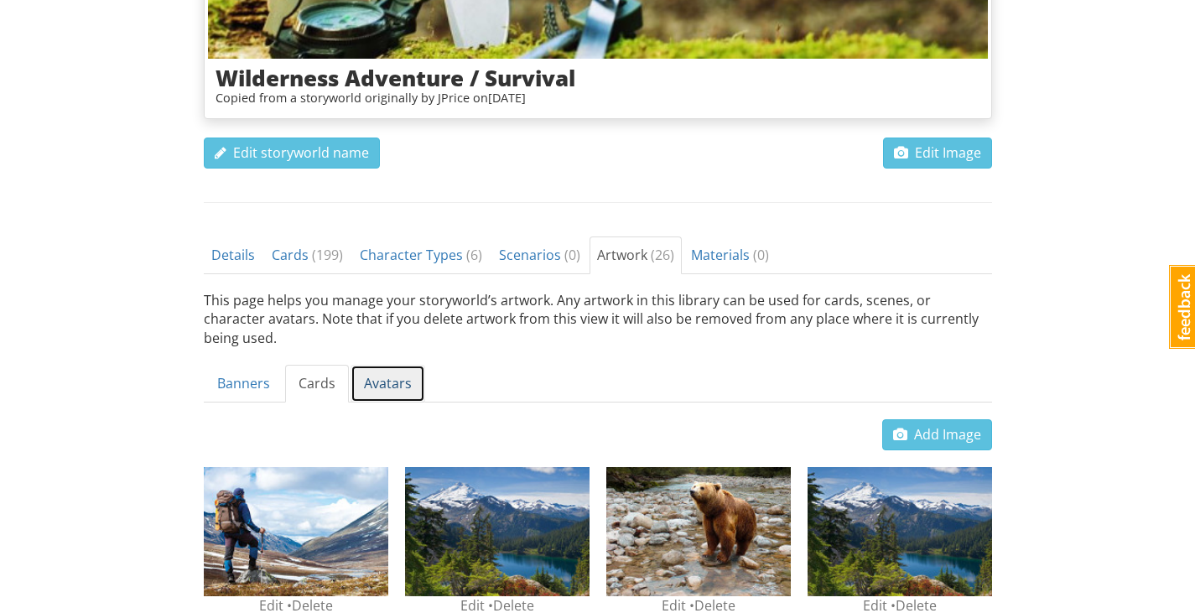
click at [386, 367] on link "Avatars" at bounding box center [387, 384] width 75 height 38
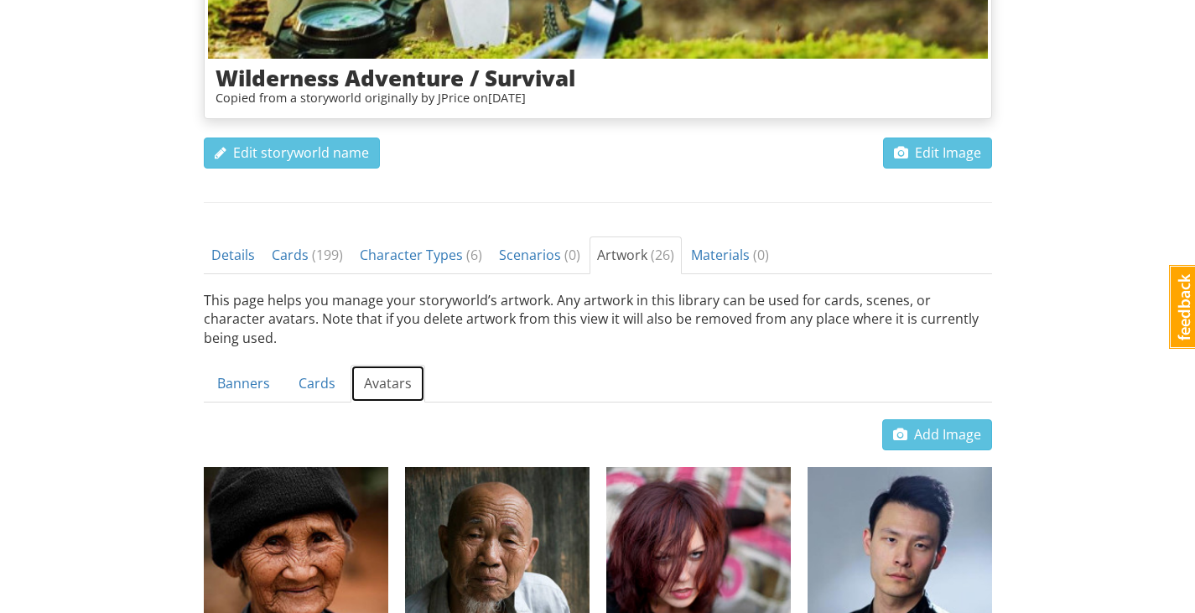
scroll to position [854, 0]
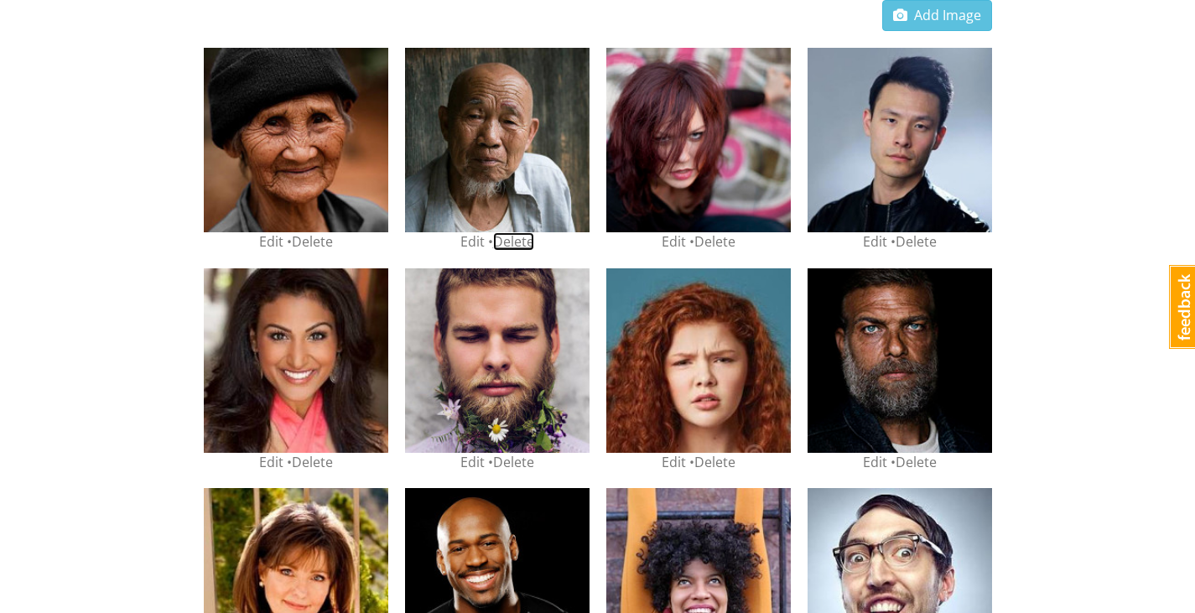
click at [520, 232] on link "Delete" at bounding box center [513, 241] width 41 height 18
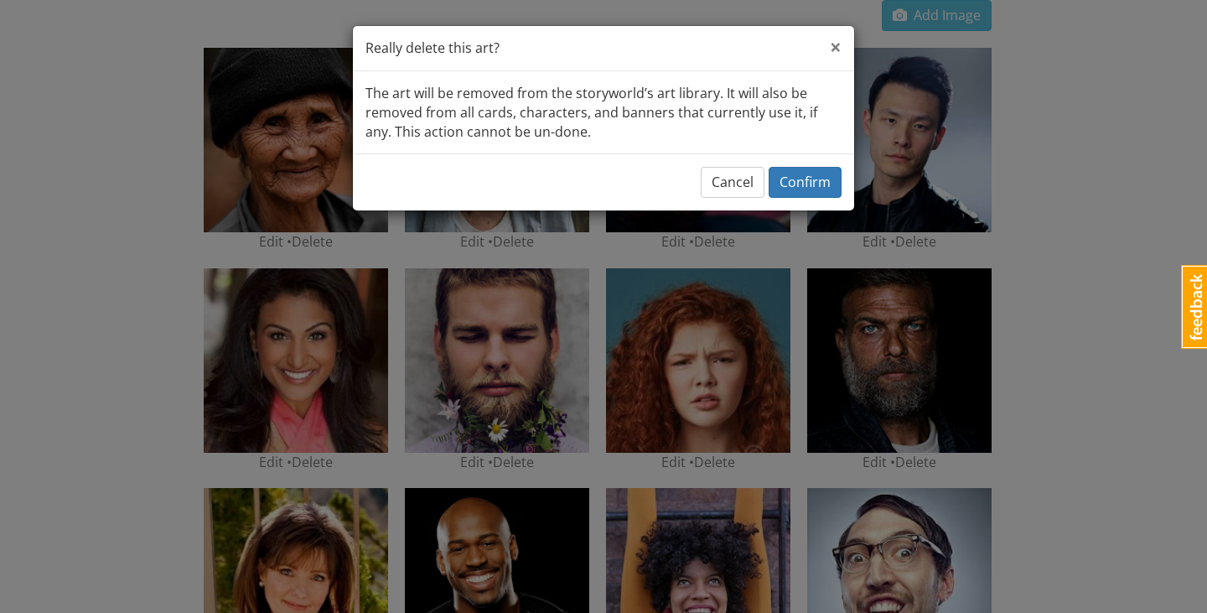
click at [834, 47] on span "×" at bounding box center [836, 47] width 12 height 28
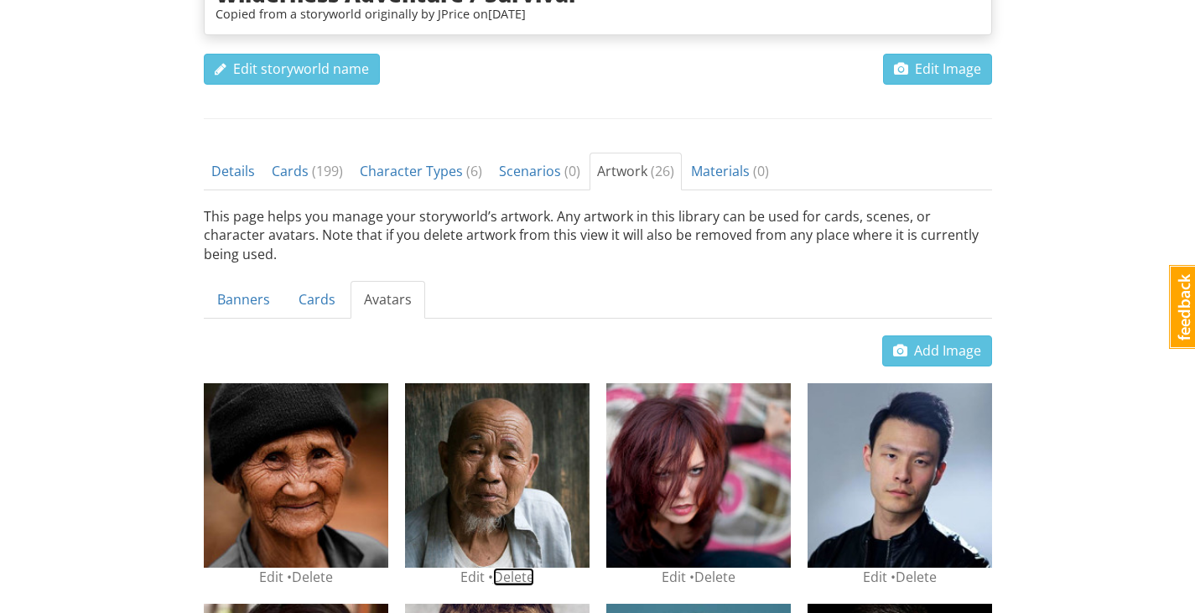
scroll to position [267, 0]
